Goal: Information Seeking & Learning: Learn about a topic

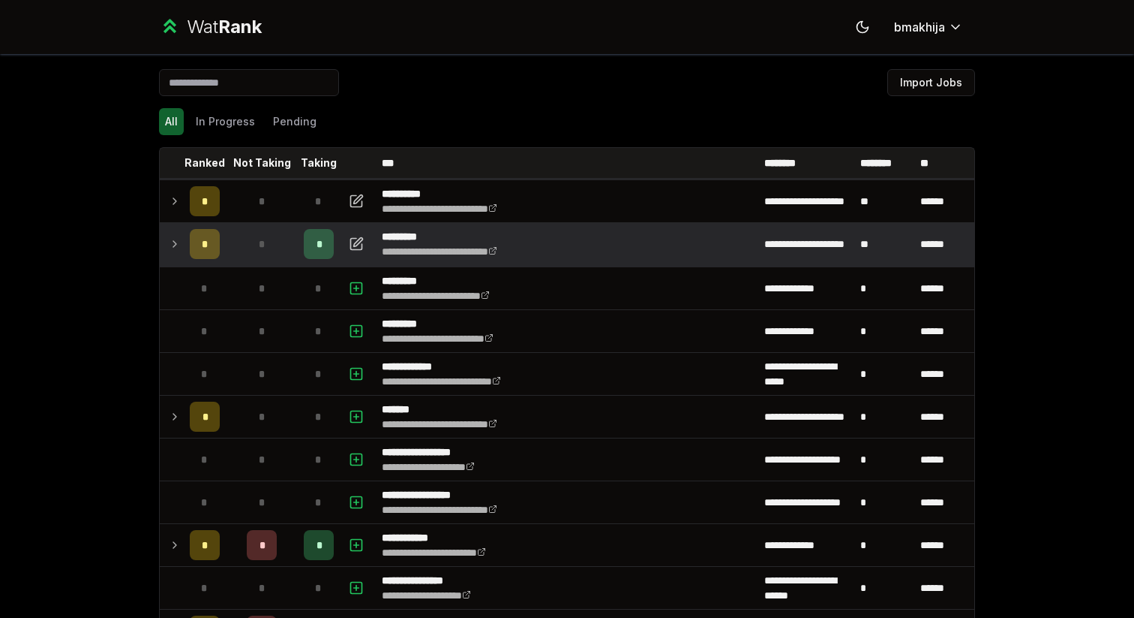
click at [170, 245] on icon at bounding box center [175, 244] width 12 height 18
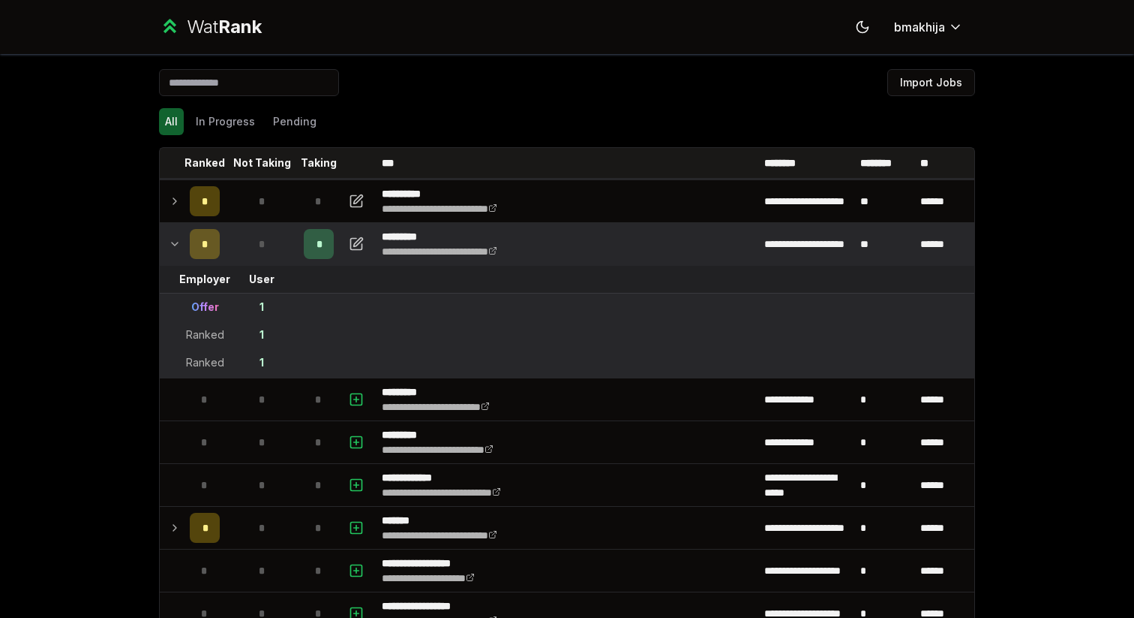
click at [170, 245] on icon at bounding box center [175, 244] width 12 height 18
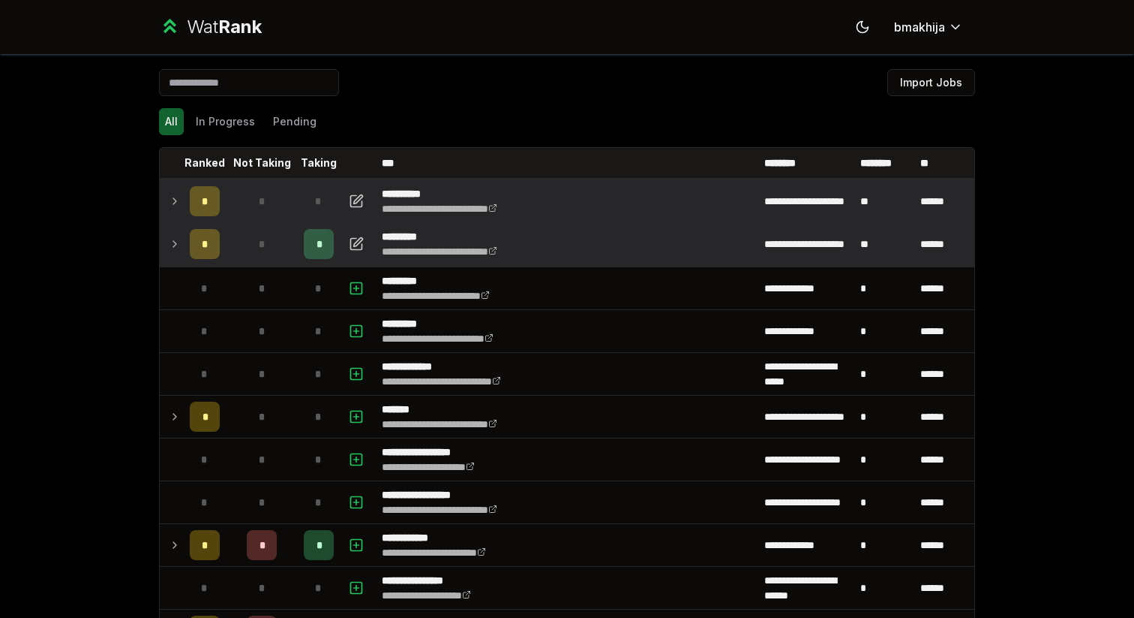
click at [172, 200] on icon at bounding box center [175, 201] width 12 height 18
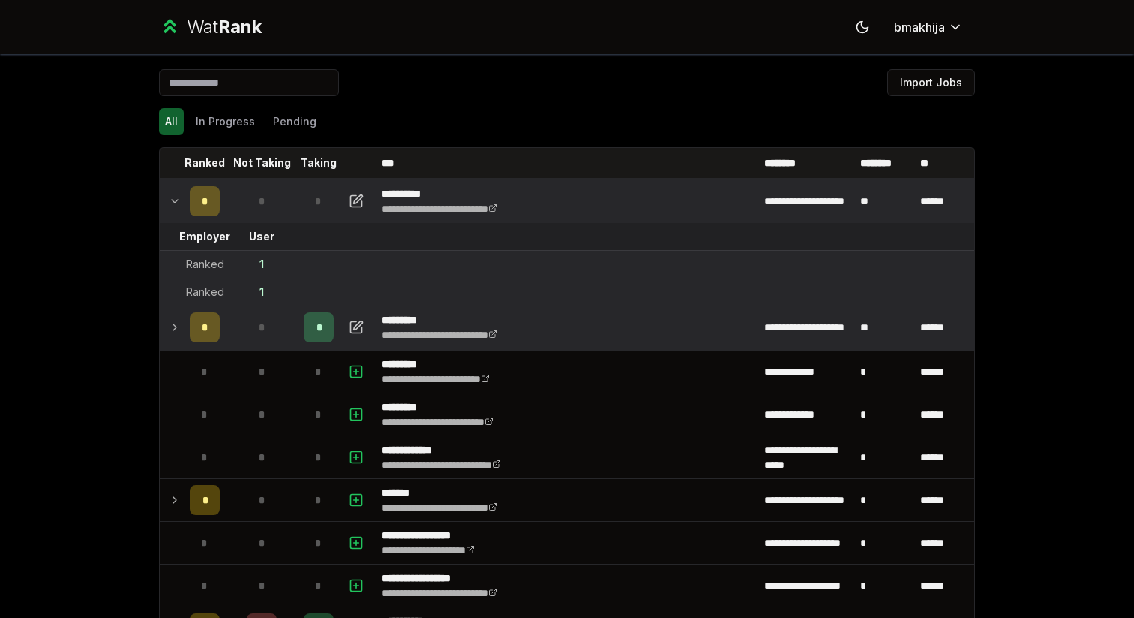
click at [170, 327] on icon at bounding box center [175, 327] width 12 height 18
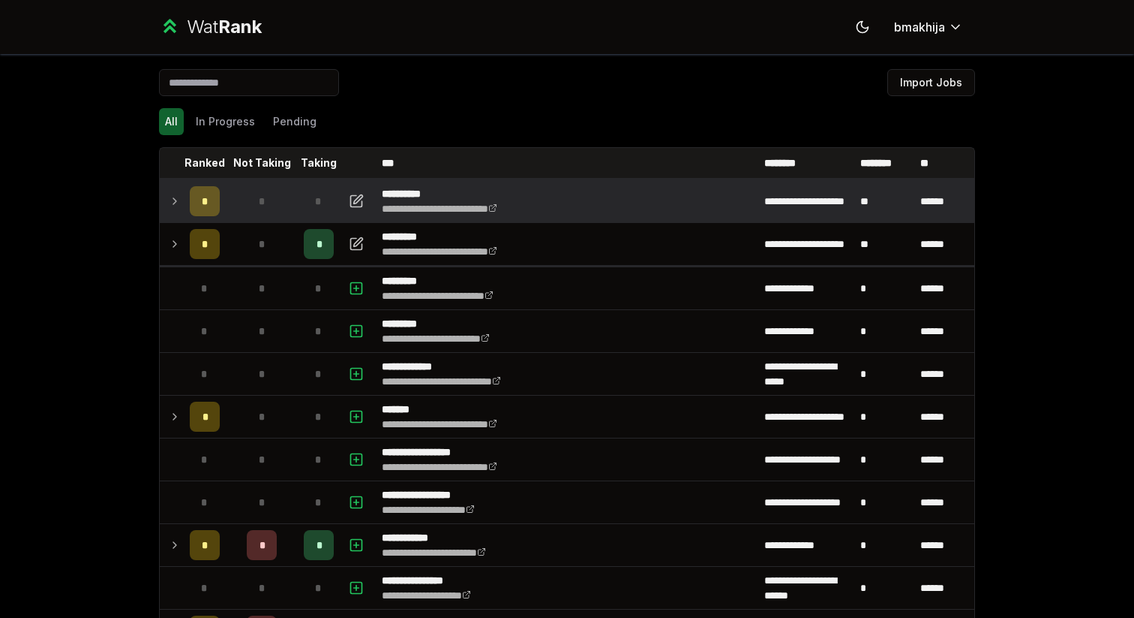
click at [169, 199] on icon at bounding box center [175, 201] width 12 height 18
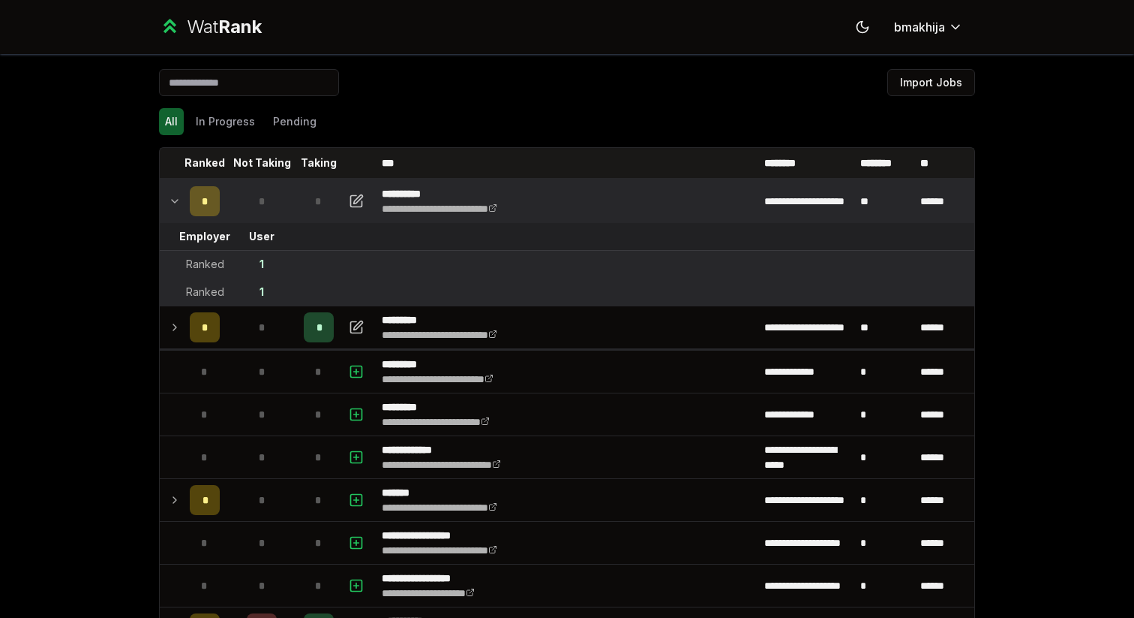
click at [169, 199] on icon at bounding box center [175, 201] width 12 height 18
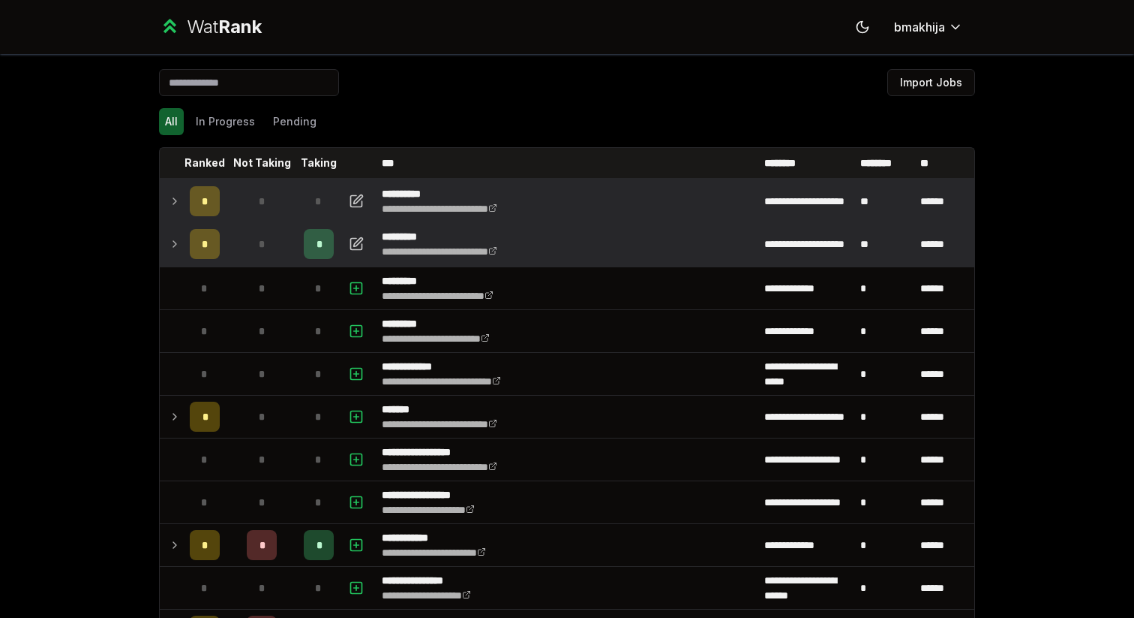
click at [173, 252] on icon at bounding box center [175, 244] width 12 height 18
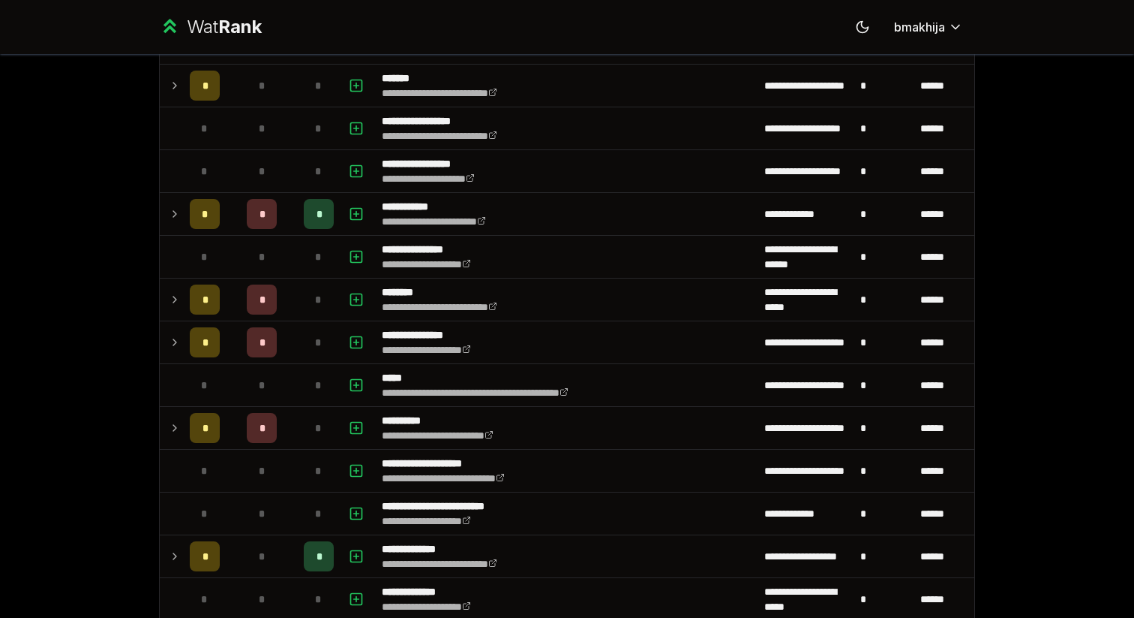
scroll to position [444, 0]
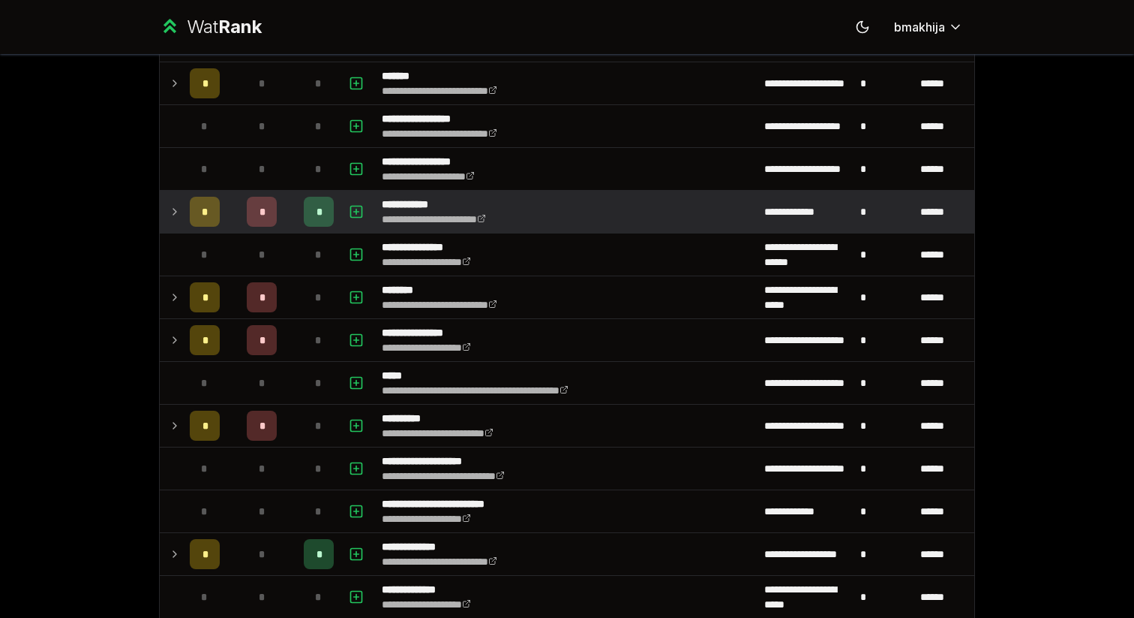
click at [175, 215] on icon at bounding box center [175, 212] width 12 height 18
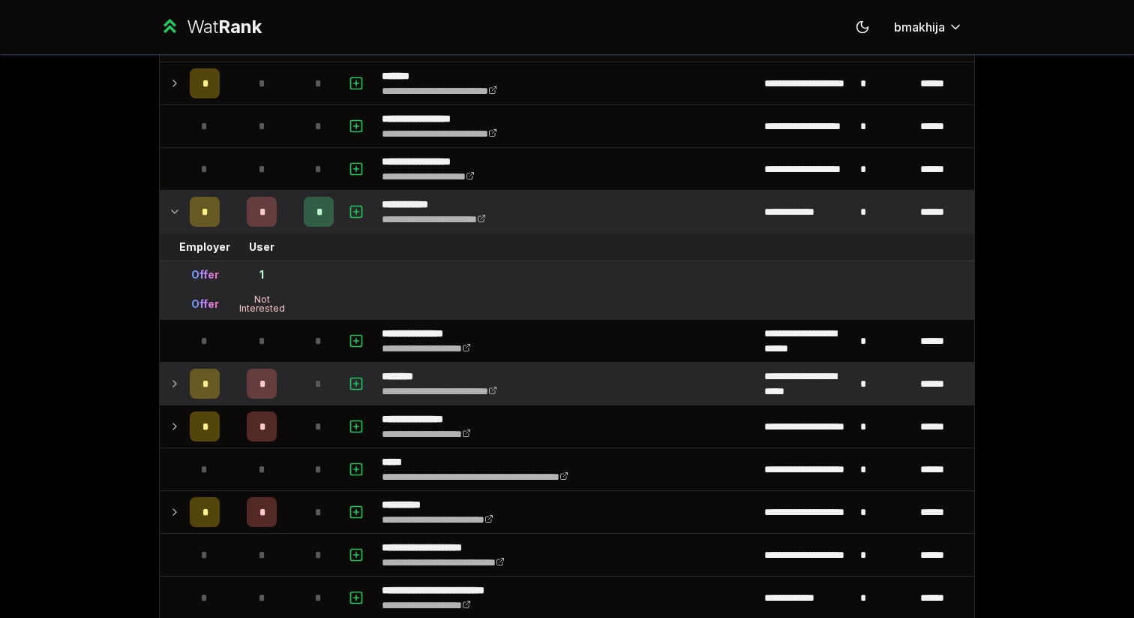
click at [175, 368] on td at bounding box center [172, 383] width 24 height 42
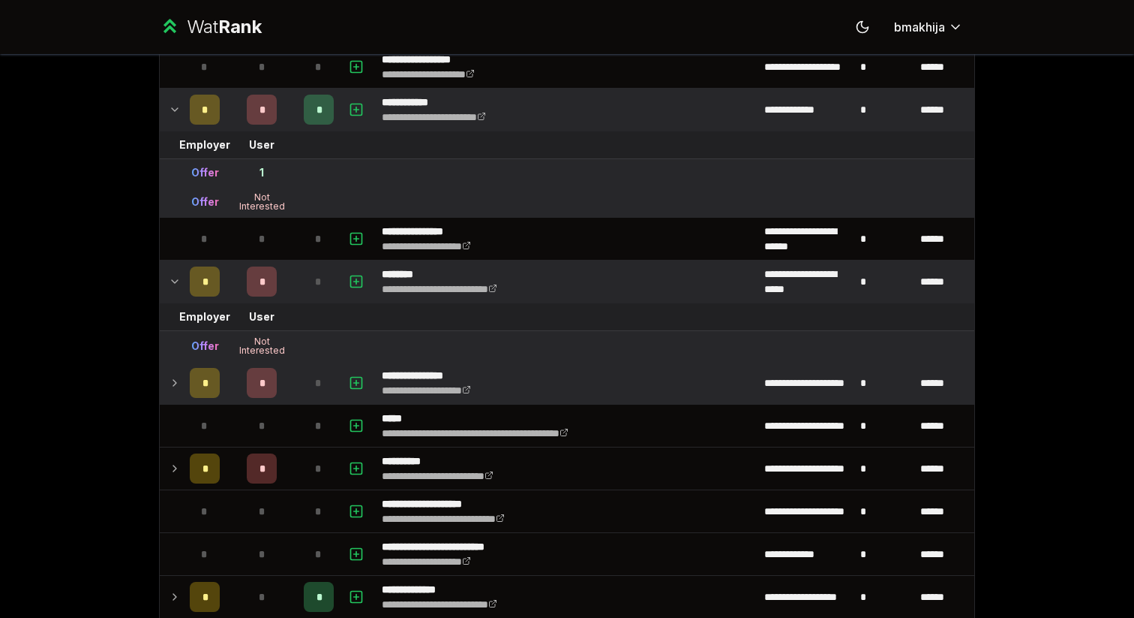
click at [175, 383] on icon at bounding box center [174, 383] width 3 height 6
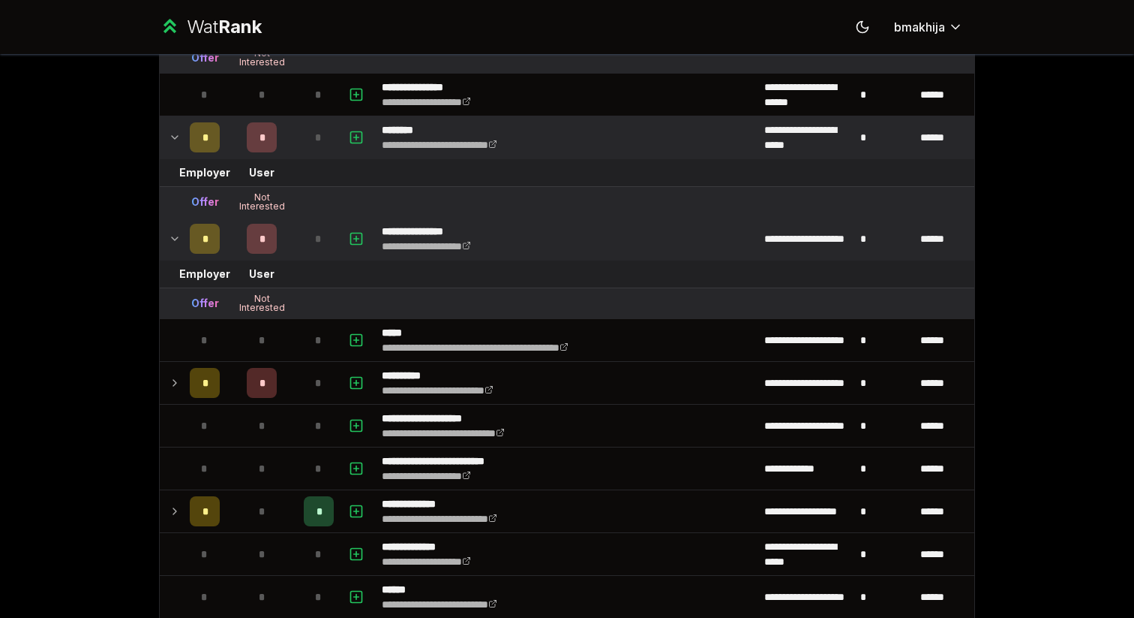
click at [175, 383] on icon at bounding box center [174, 383] width 3 height 6
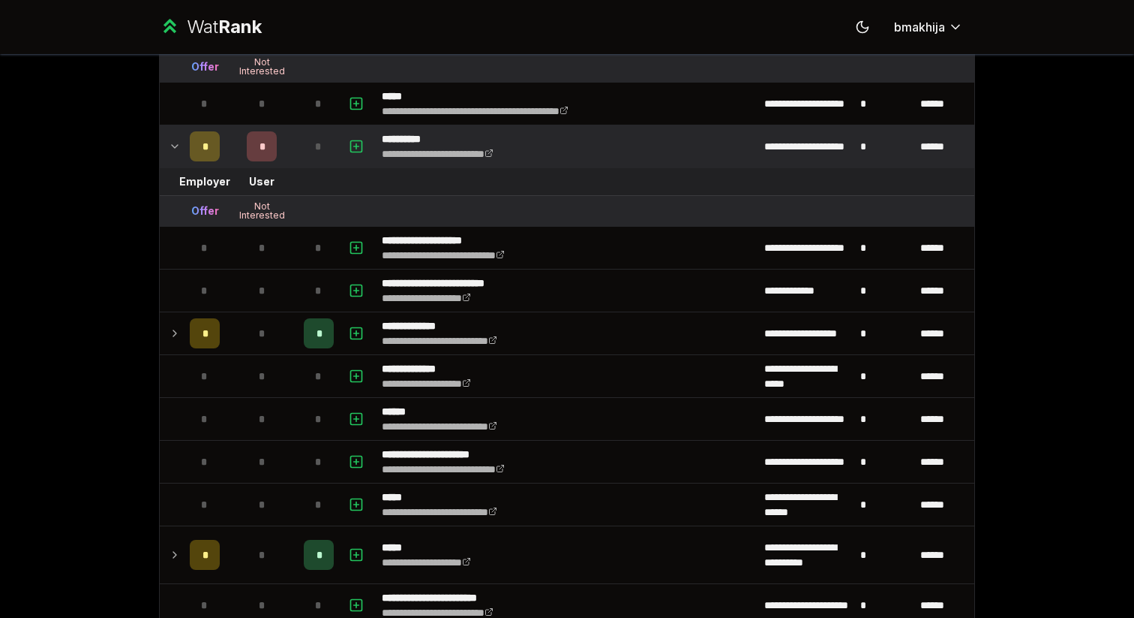
scroll to position [942, 0]
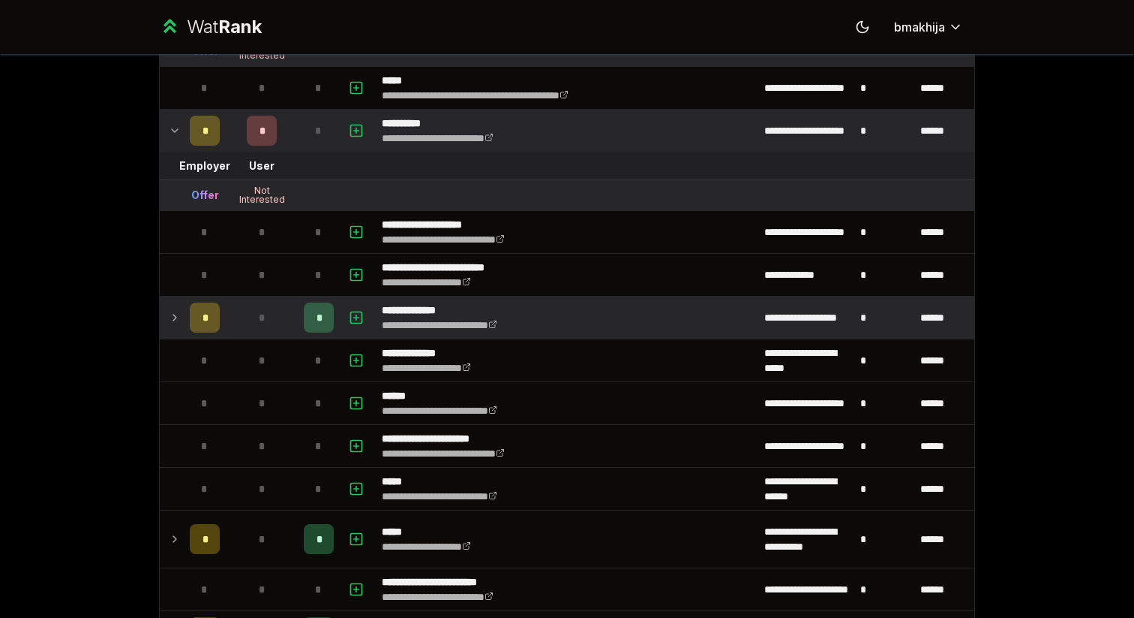
click at [179, 303] on td at bounding box center [172, 317] width 24 height 42
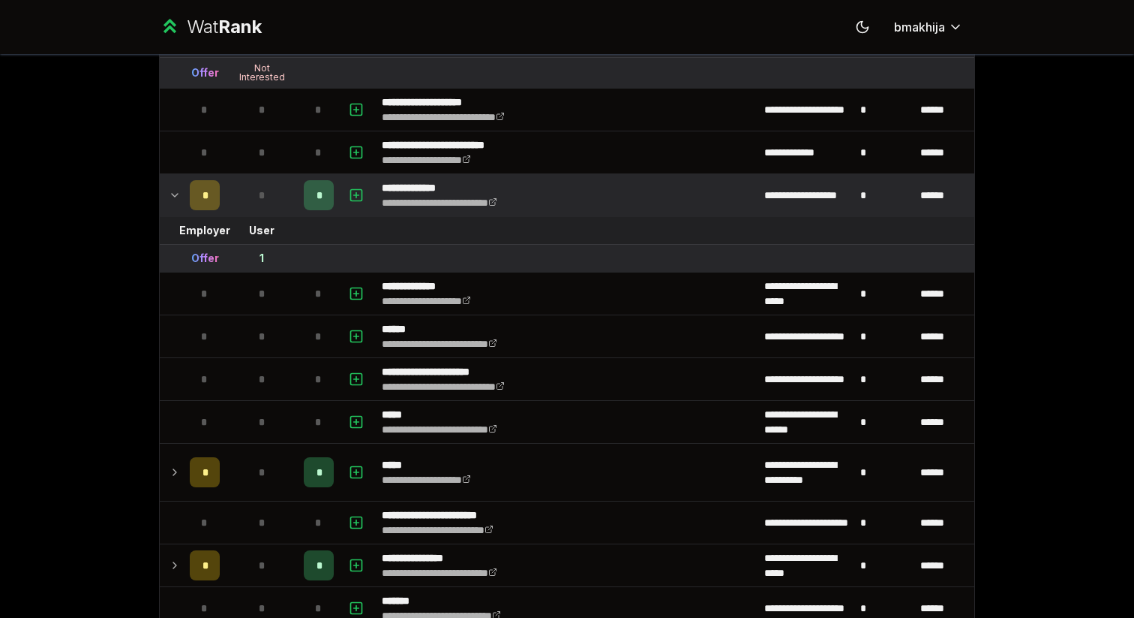
scroll to position [1070, 0]
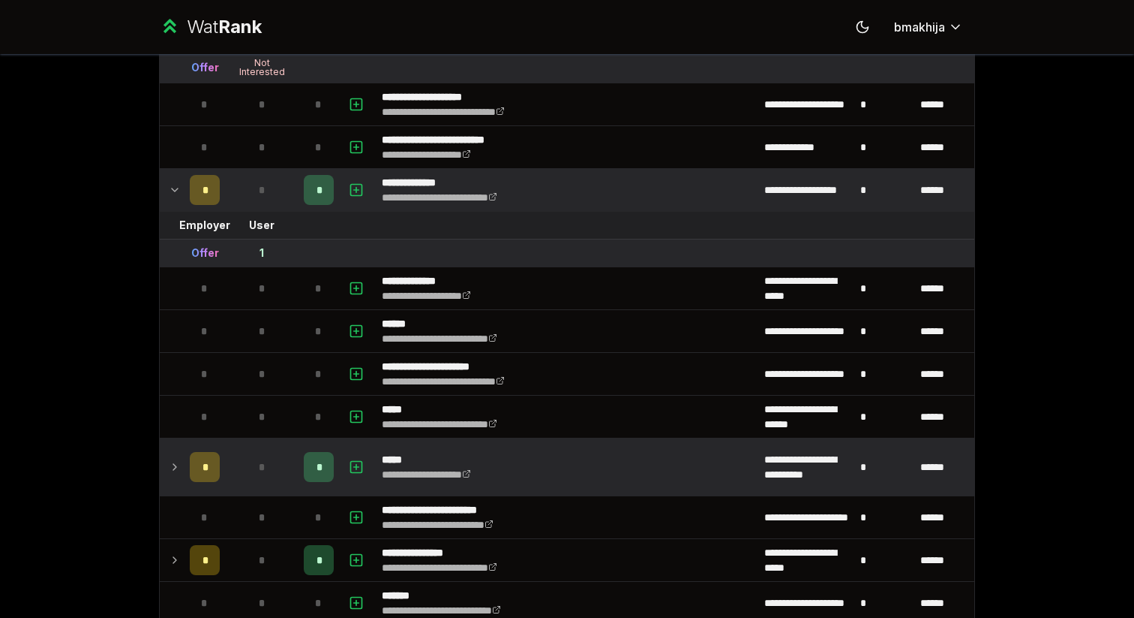
click at [167, 480] on td at bounding box center [172, 466] width 24 height 57
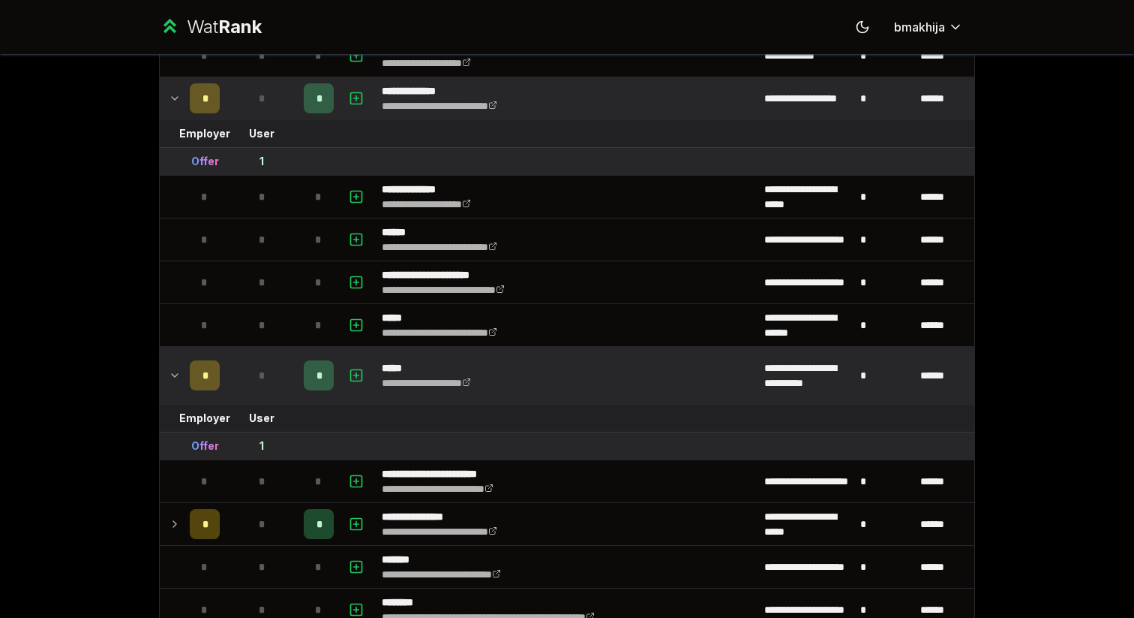
scroll to position [1164, 0]
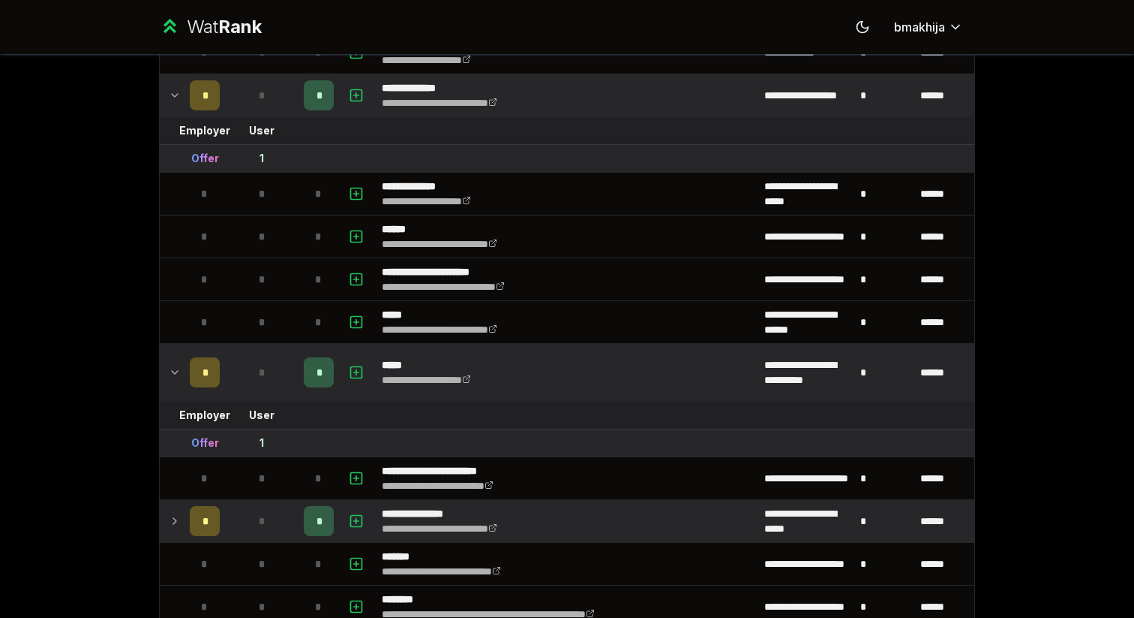
click at [183, 524] on td at bounding box center [172, 521] width 24 height 42
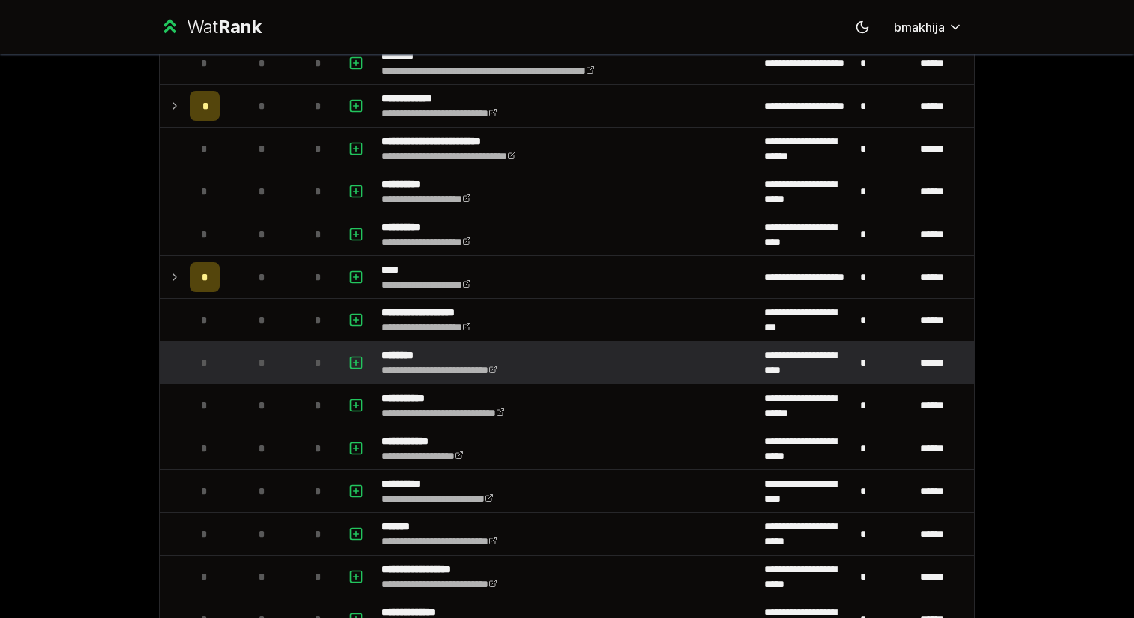
scroll to position [1750, 0]
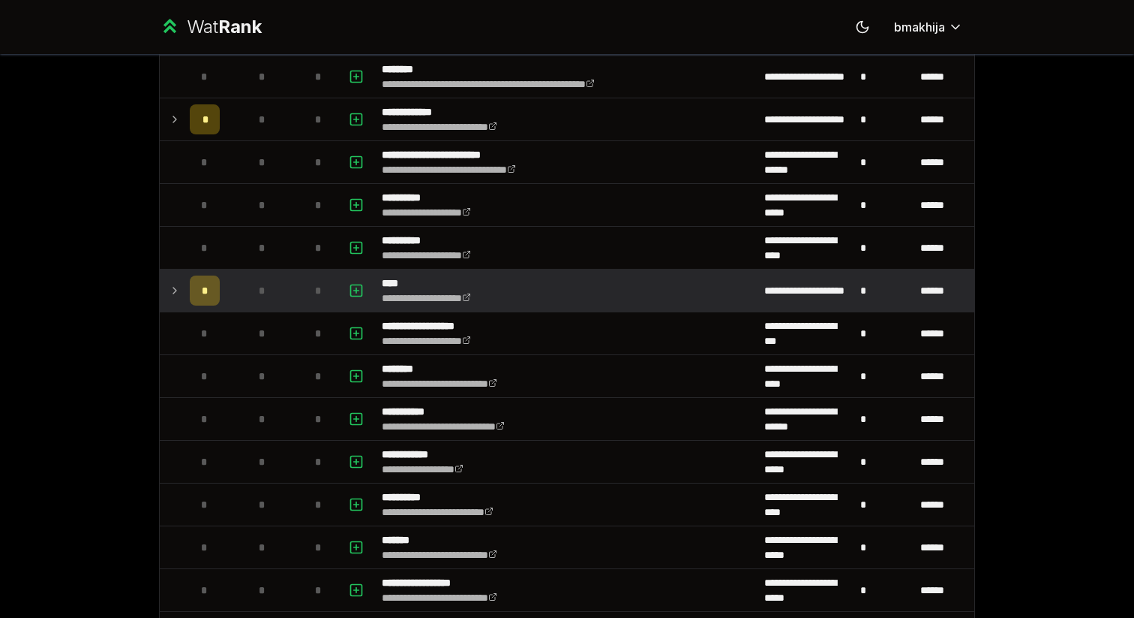
click at [185, 288] on td "*" at bounding box center [205, 290] width 42 height 42
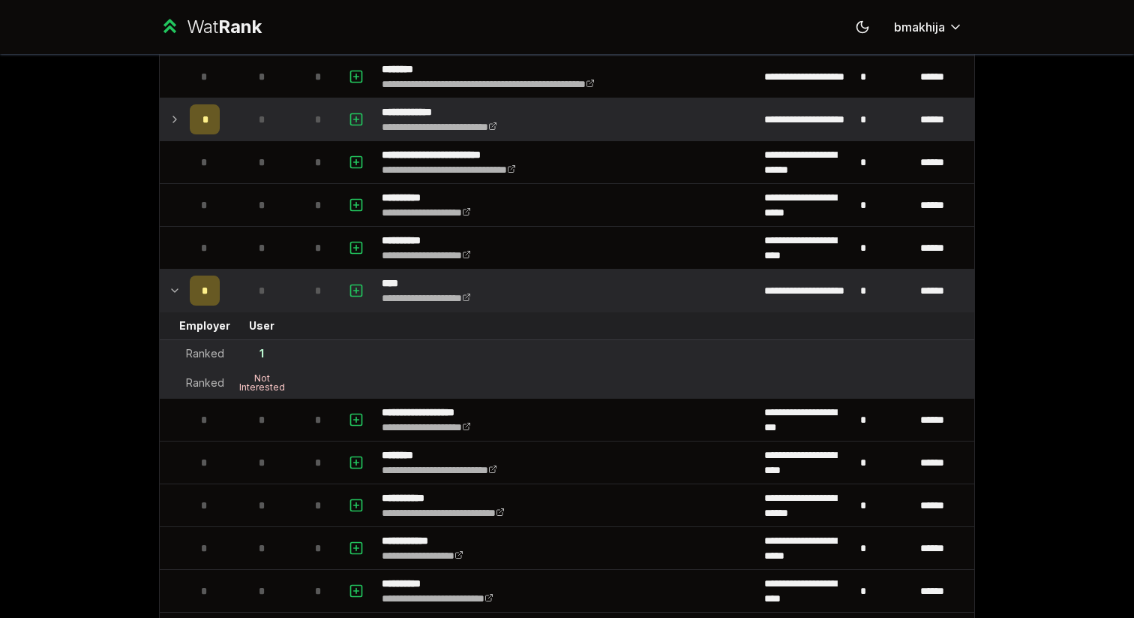
click at [167, 117] on td at bounding box center [172, 119] width 24 height 42
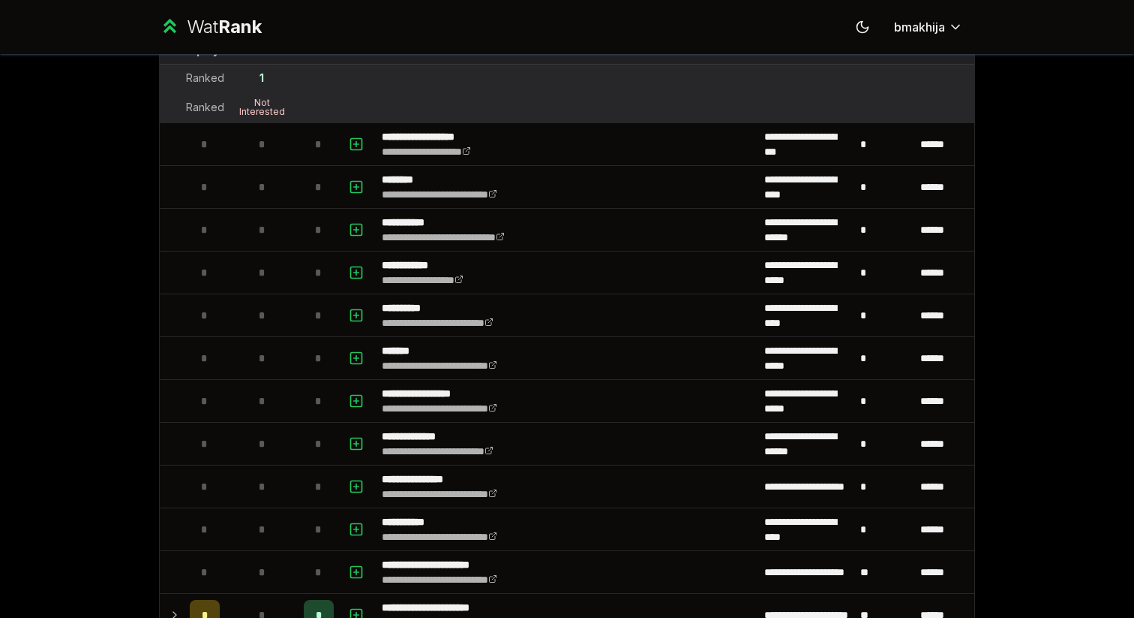
scroll to position [2140, 0]
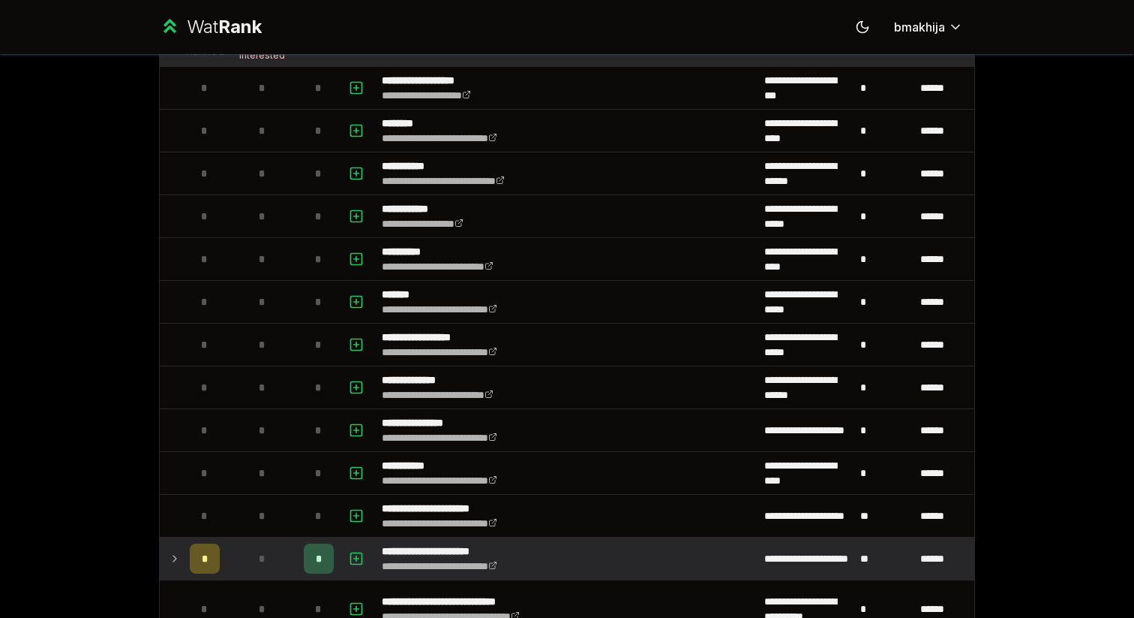
click at [179, 568] on td at bounding box center [172, 558] width 24 height 42
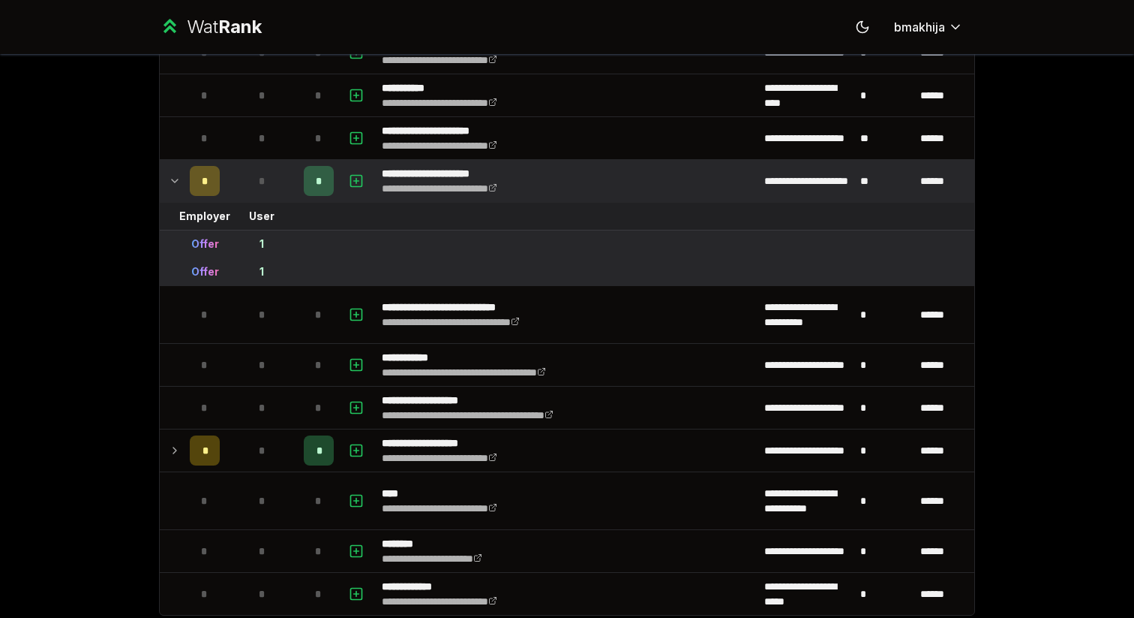
scroll to position [2608, 0]
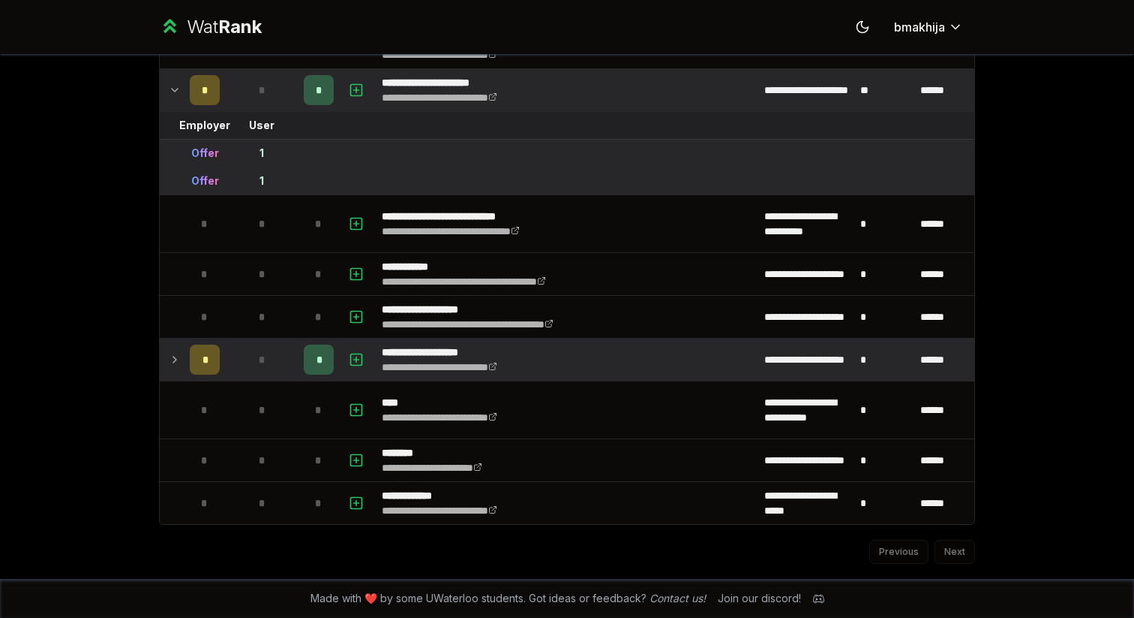
click at [182, 364] on td at bounding box center [172, 359] width 24 height 42
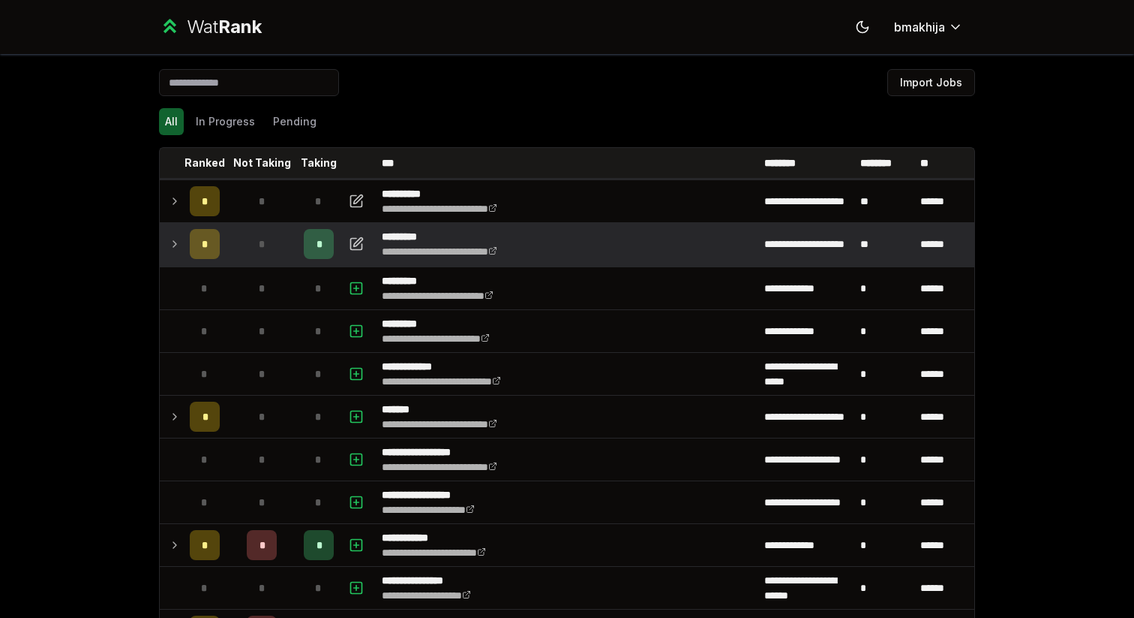
click at [176, 246] on icon at bounding box center [175, 244] width 12 height 18
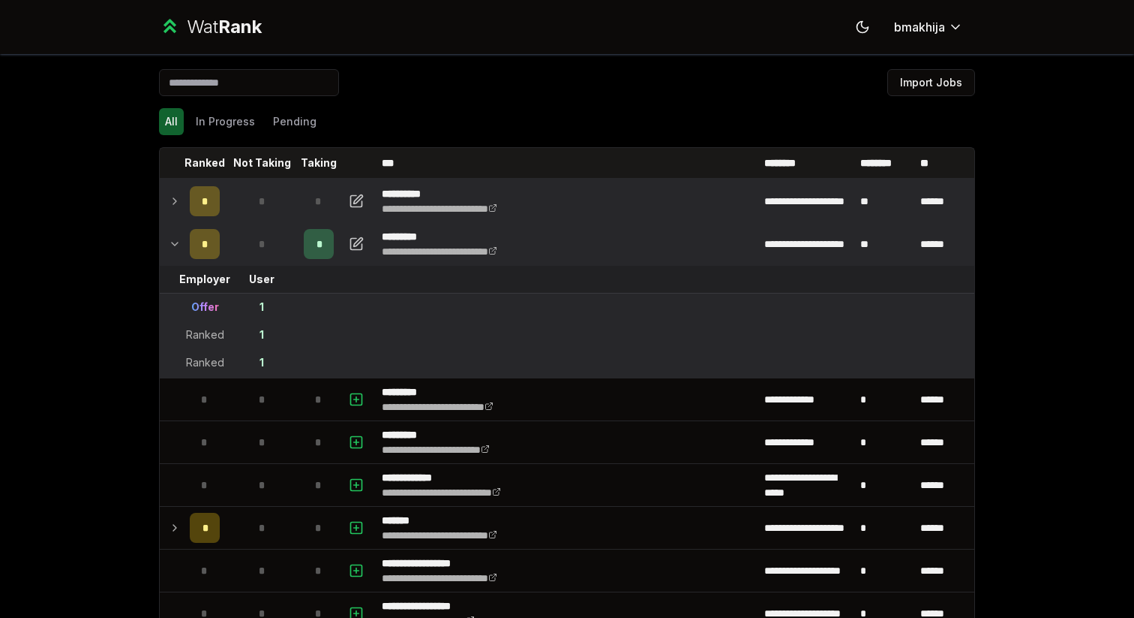
click at [183, 208] on td at bounding box center [172, 201] width 24 height 42
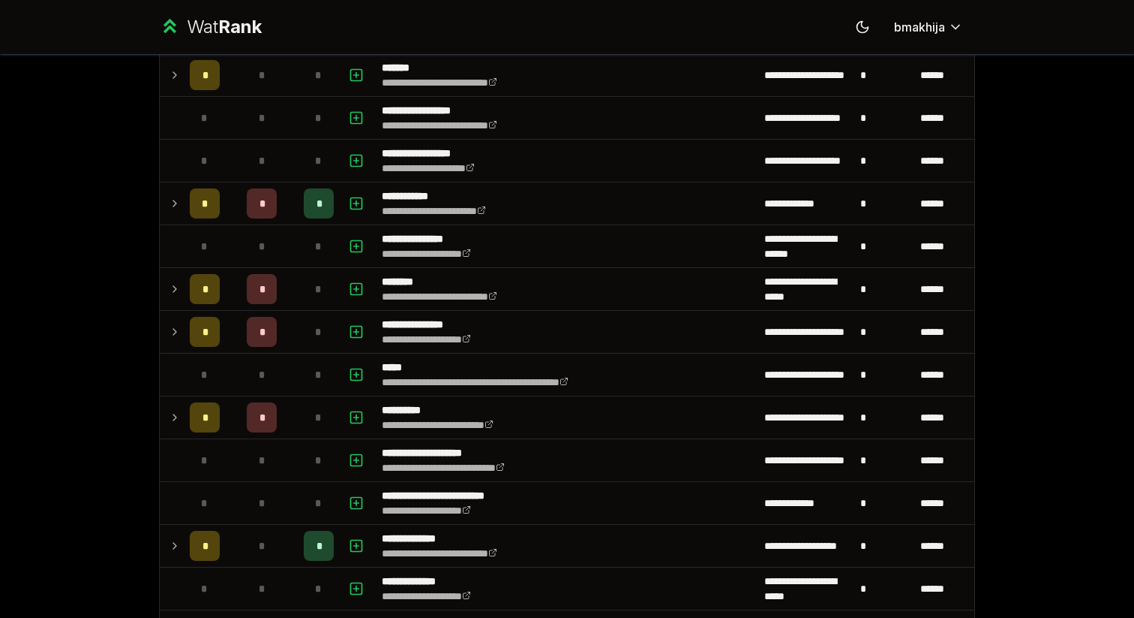
scroll to position [564, 0]
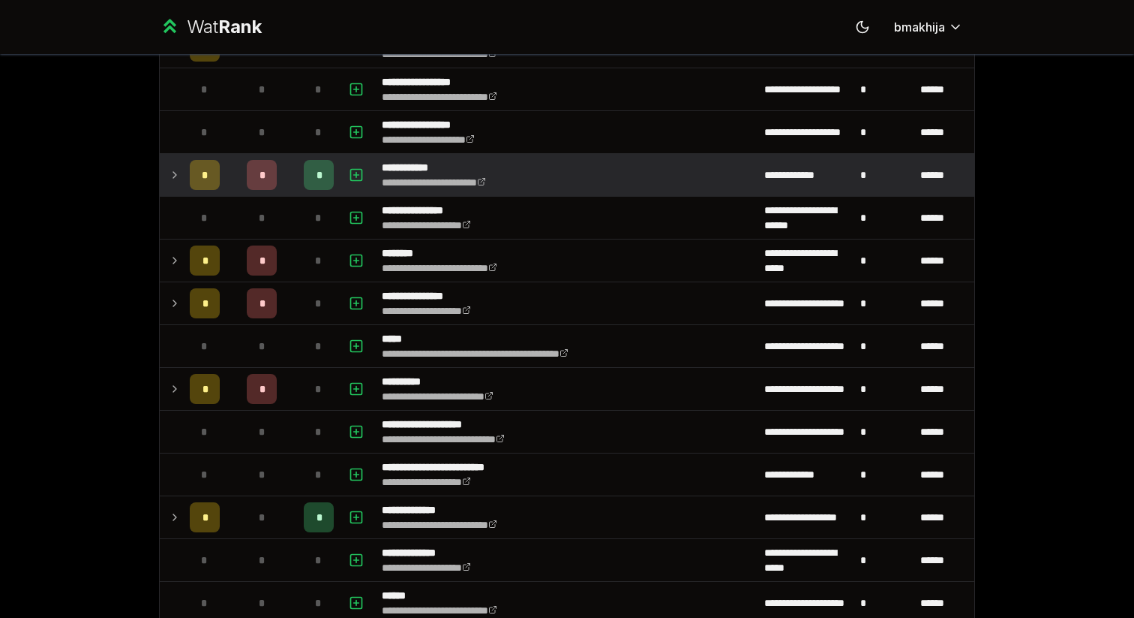
click at [176, 173] on icon at bounding box center [175, 175] width 12 height 18
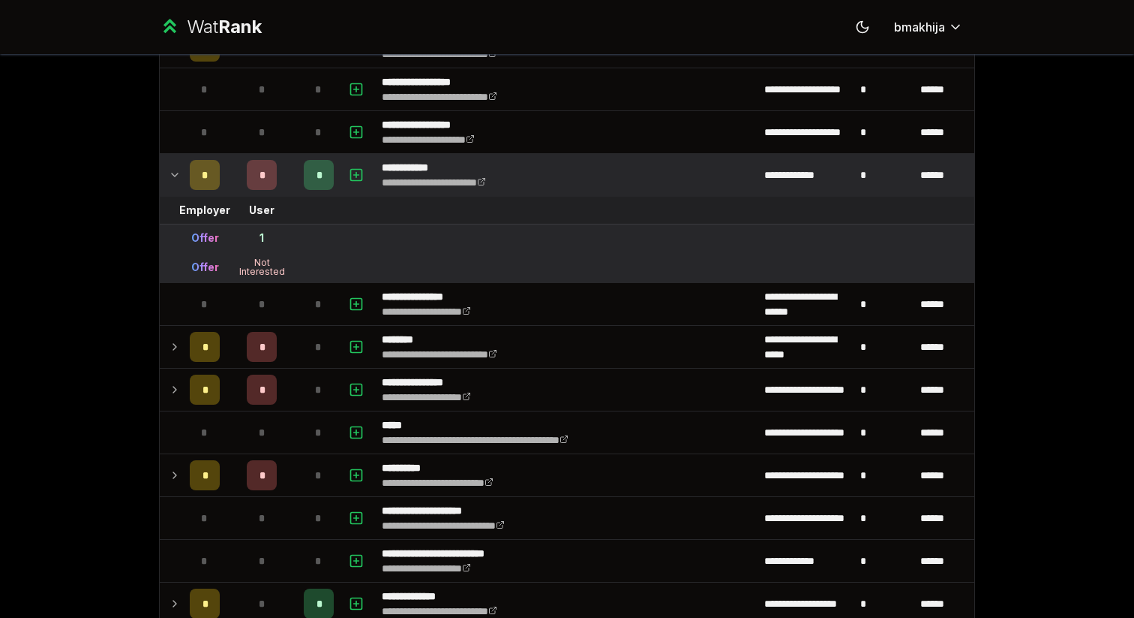
click at [176, 173] on icon at bounding box center [175, 175] width 12 height 18
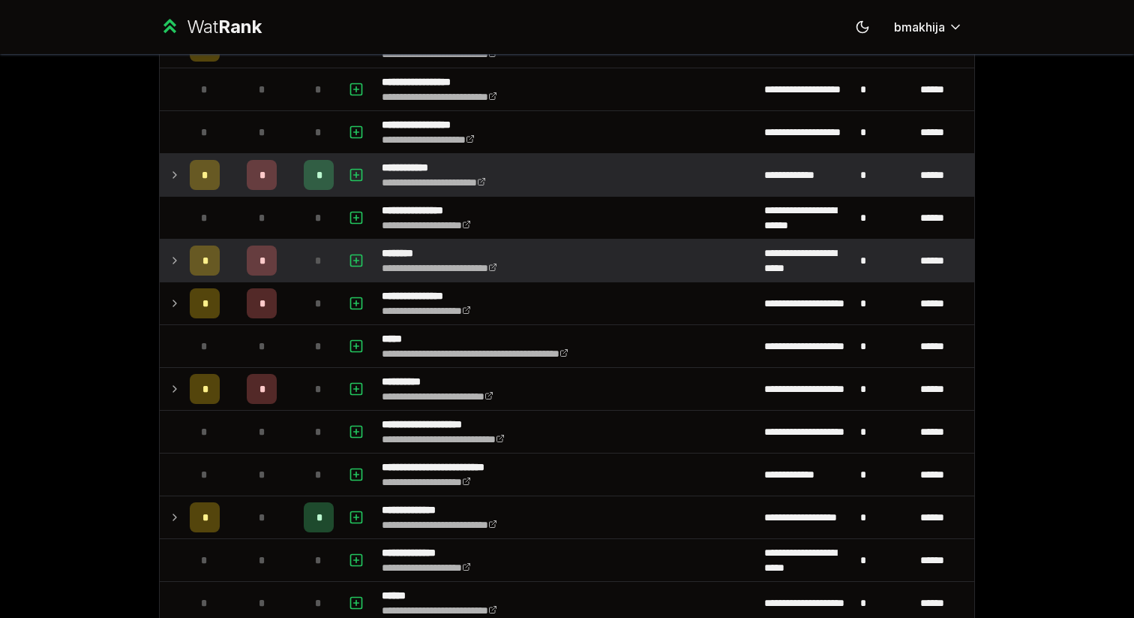
click at [181, 253] on td at bounding box center [172, 260] width 24 height 42
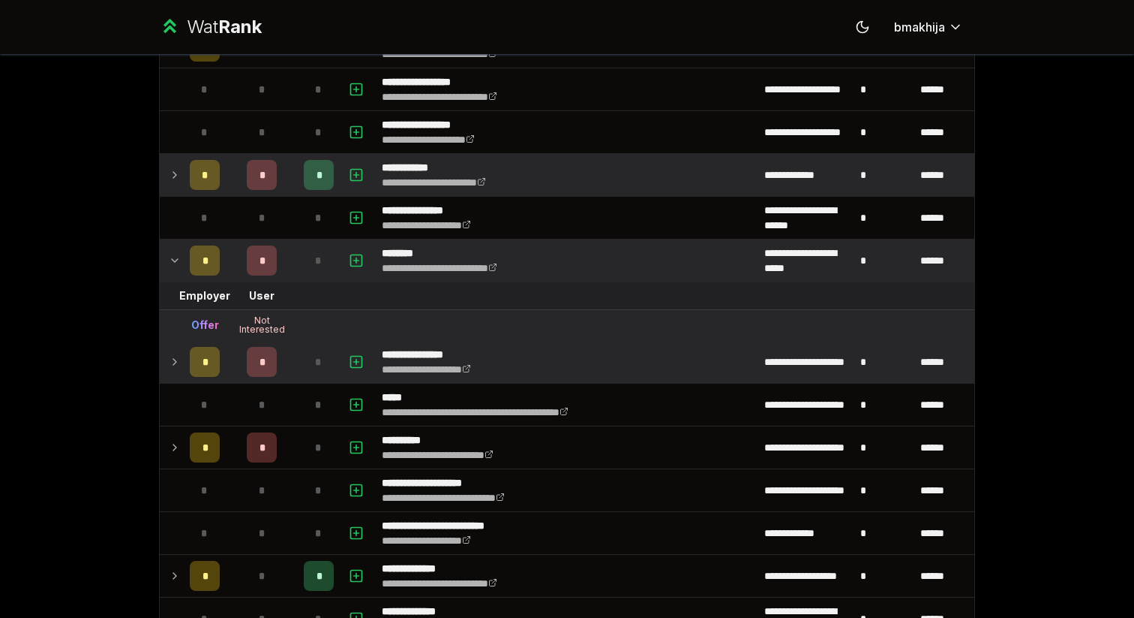
click at [170, 350] on td at bounding box center [172, 362] width 24 height 42
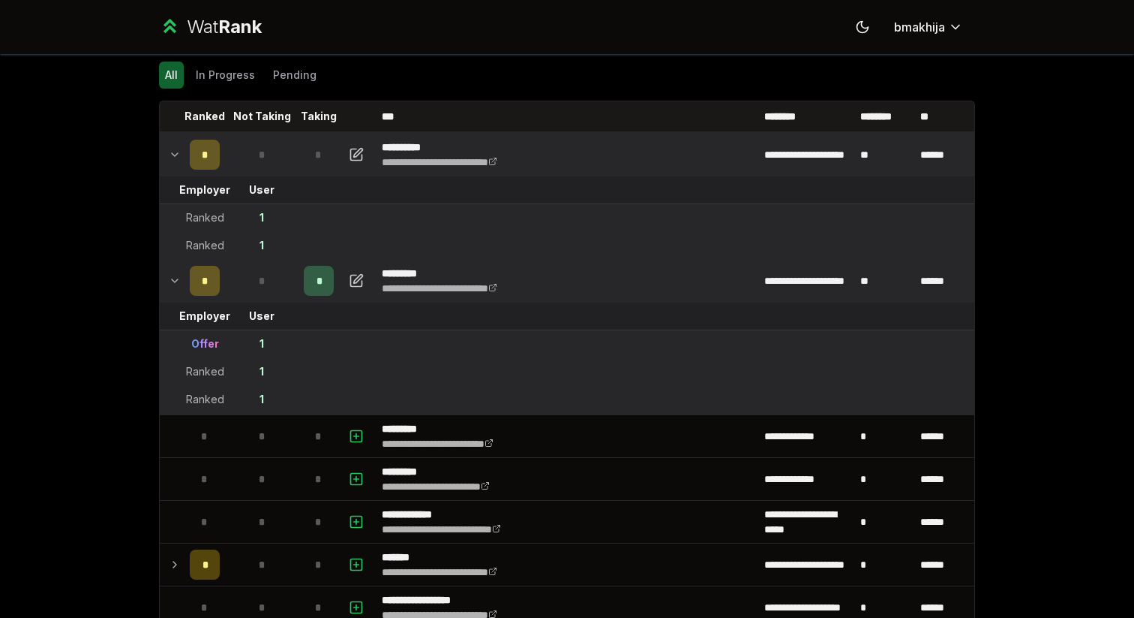
scroll to position [0, 0]
